Goal: Task Accomplishment & Management: Use online tool/utility

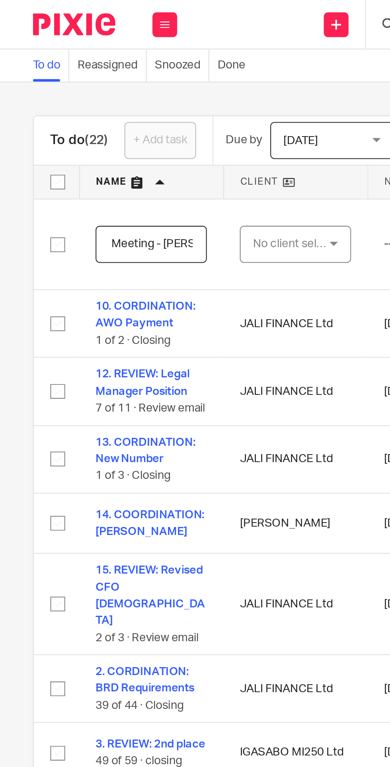
scroll to position [0, 45]
type input "COORDINATION: Meeting - [PERSON_NAME]"
click at [150, 115] on div "No client selected" at bounding box center [140, 117] width 37 height 17
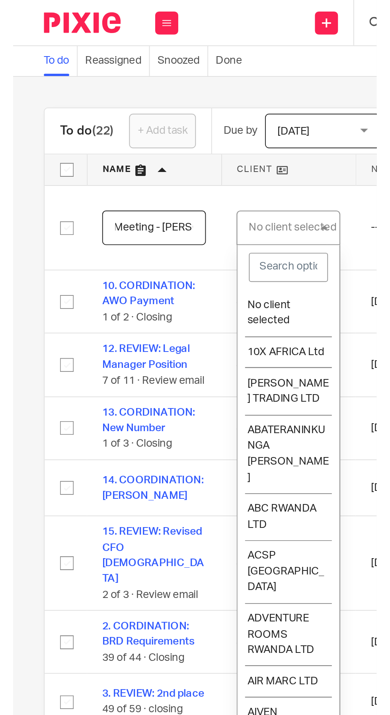
scroll to position [0, 0]
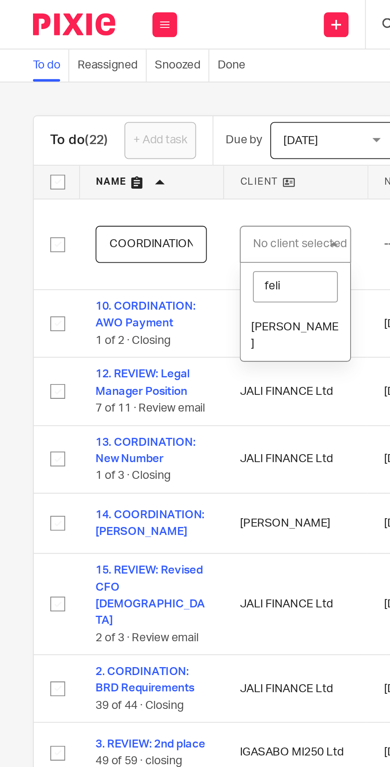
click at [139, 158] on li "[PERSON_NAME]" at bounding box center [142, 162] width 53 height 24
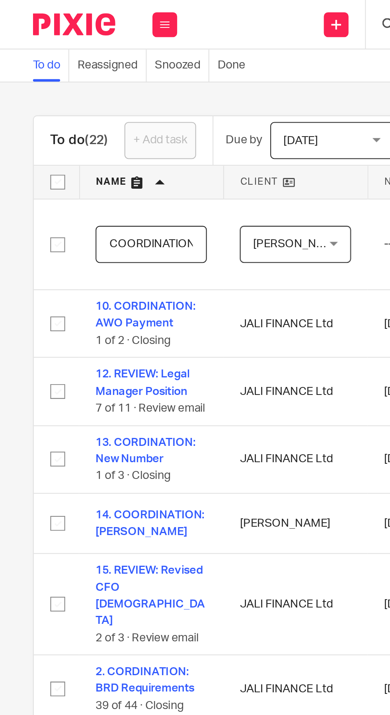
click at [153, 113] on span "[PERSON_NAME]" at bounding box center [140, 117] width 37 height 17
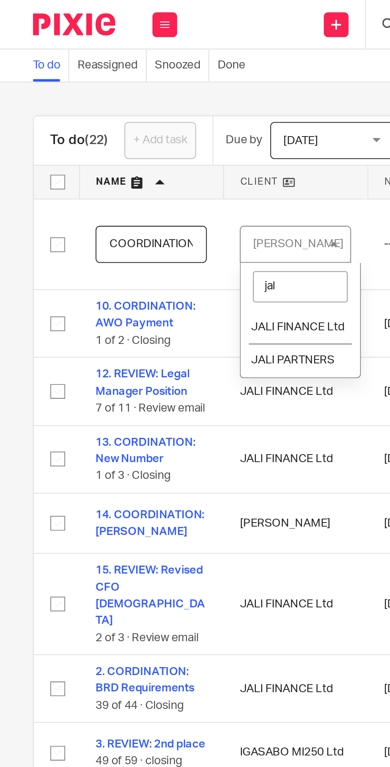
type input "jali"
click at [149, 174] on span "JALI PARTNERS" at bounding box center [141, 174] width 40 height 6
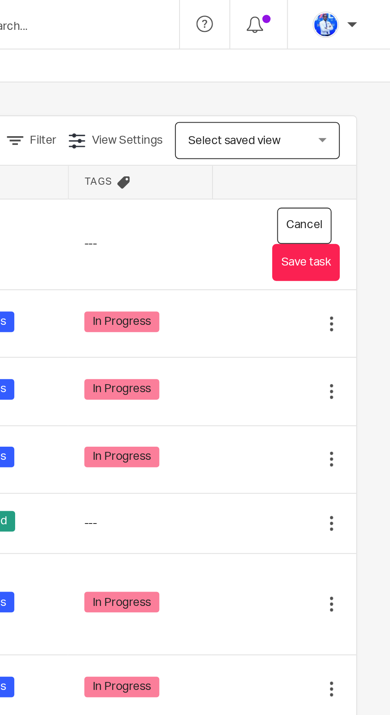
click at [356, 128] on button "Save task" at bounding box center [349, 127] width 33 height 18
